Goal: Information Seeking & Learning: Learn about a topic

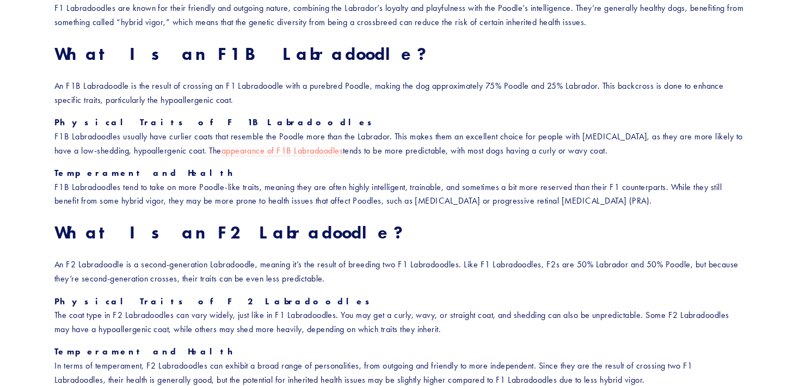
scroll to position [732, 0]
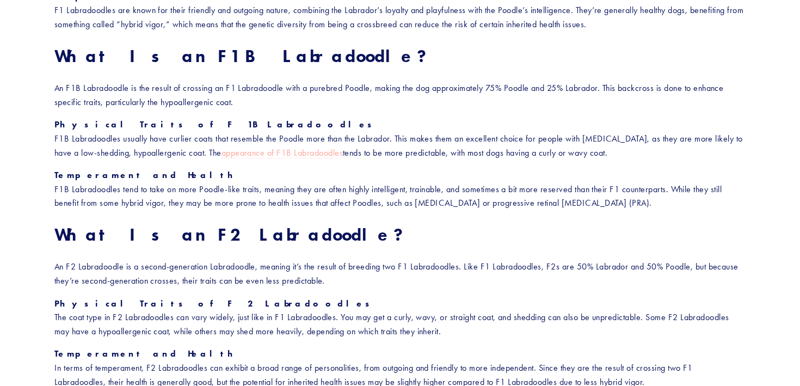
click at [238, 159] on link "appearance of F1B Labradoodles" at bounding box center [282, 153] width 121 height 11
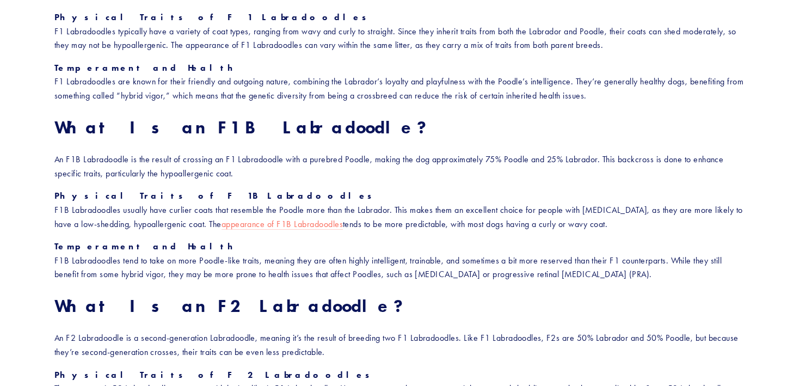
scroll to position [662, 0]
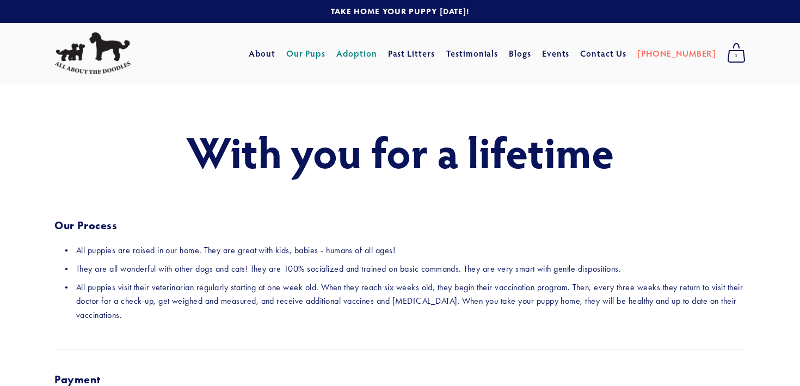
click at [326, 48] on link "Our Pups" at bounding box center [306, 54] width 40 height 20
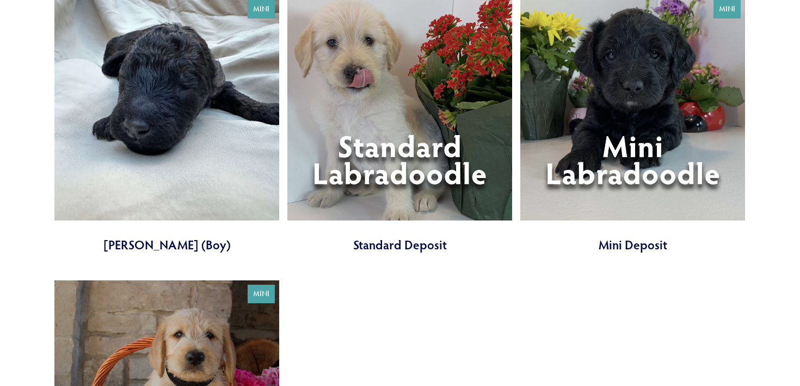
scroll to position [2986, 0]
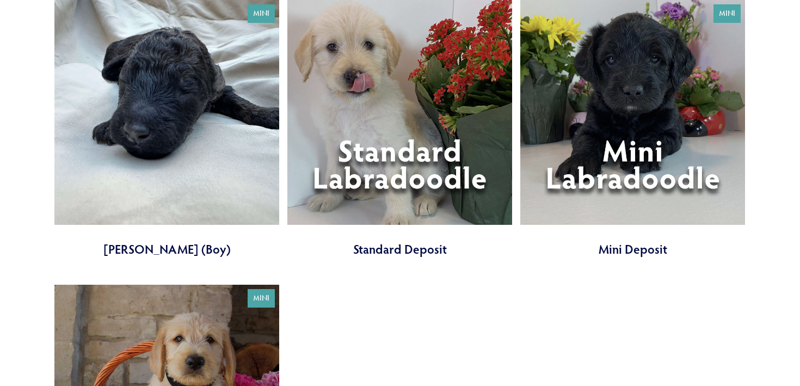
click at [626, 159] on link at bounding box center [633, 129] width 225 height 258
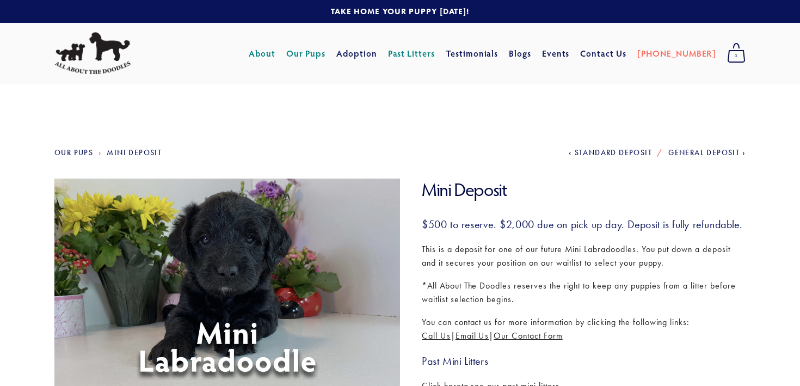
click at [276, 53] on link "About" at bounding box center [262, 54] width 27 height 20
